Goal: Browse casually

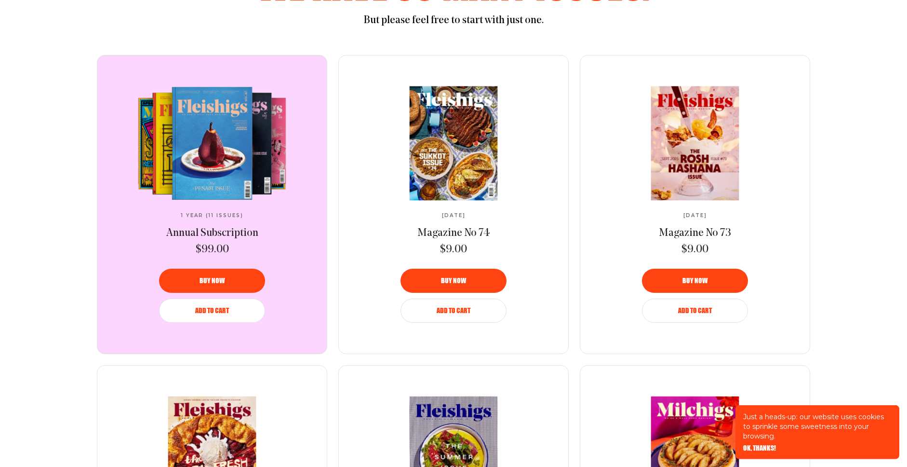
scroll to position [744, 0]
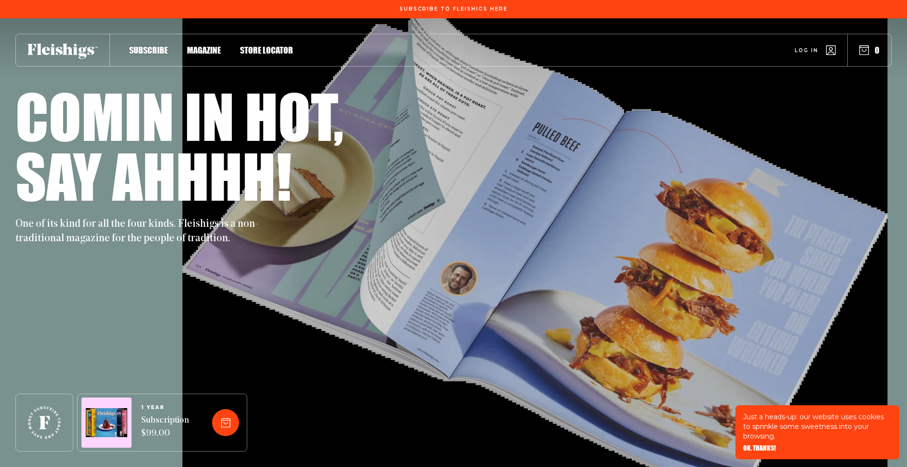
click at [205, 106] on h1 "Comin in hot," at bounding box center [179, 116] width 328 height 60
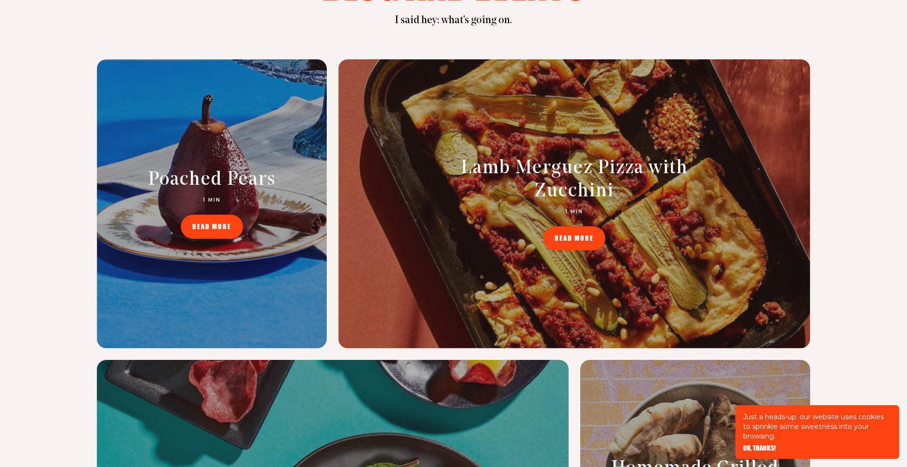
scroll to position [3220, 0]
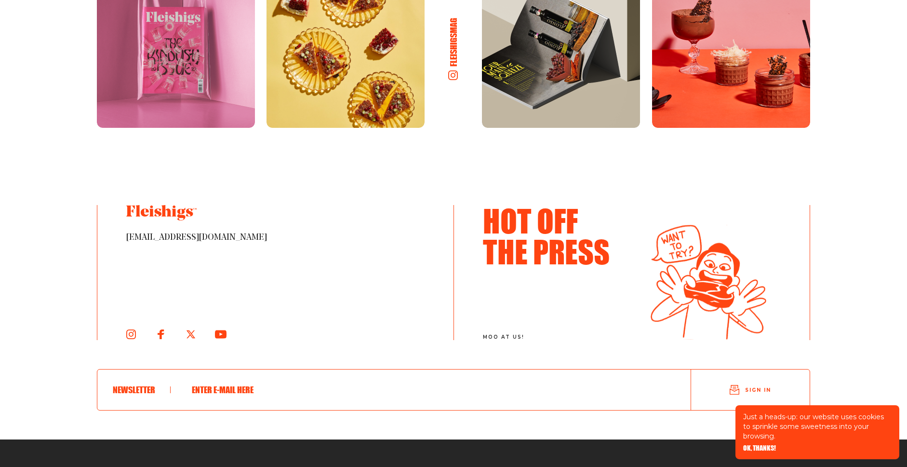
scroll to position [5286, 0]
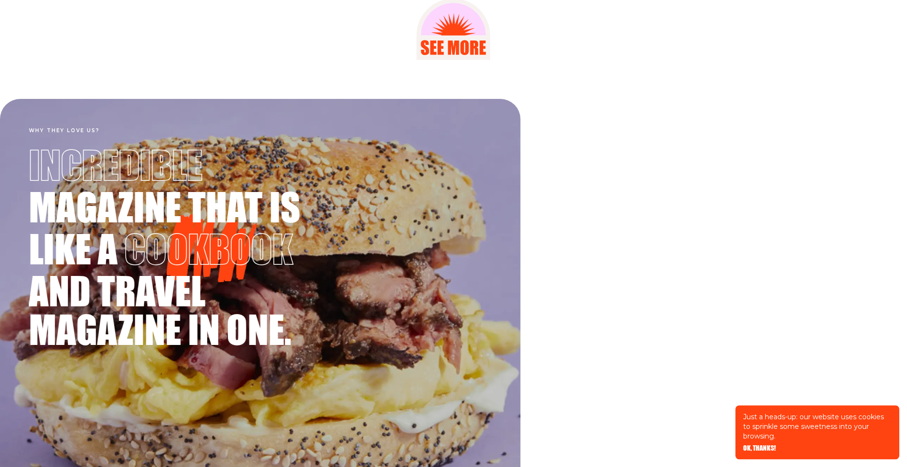
scroll to position [1591, 0]
